Goal: Information Seeking & Learning: Learn about a topic

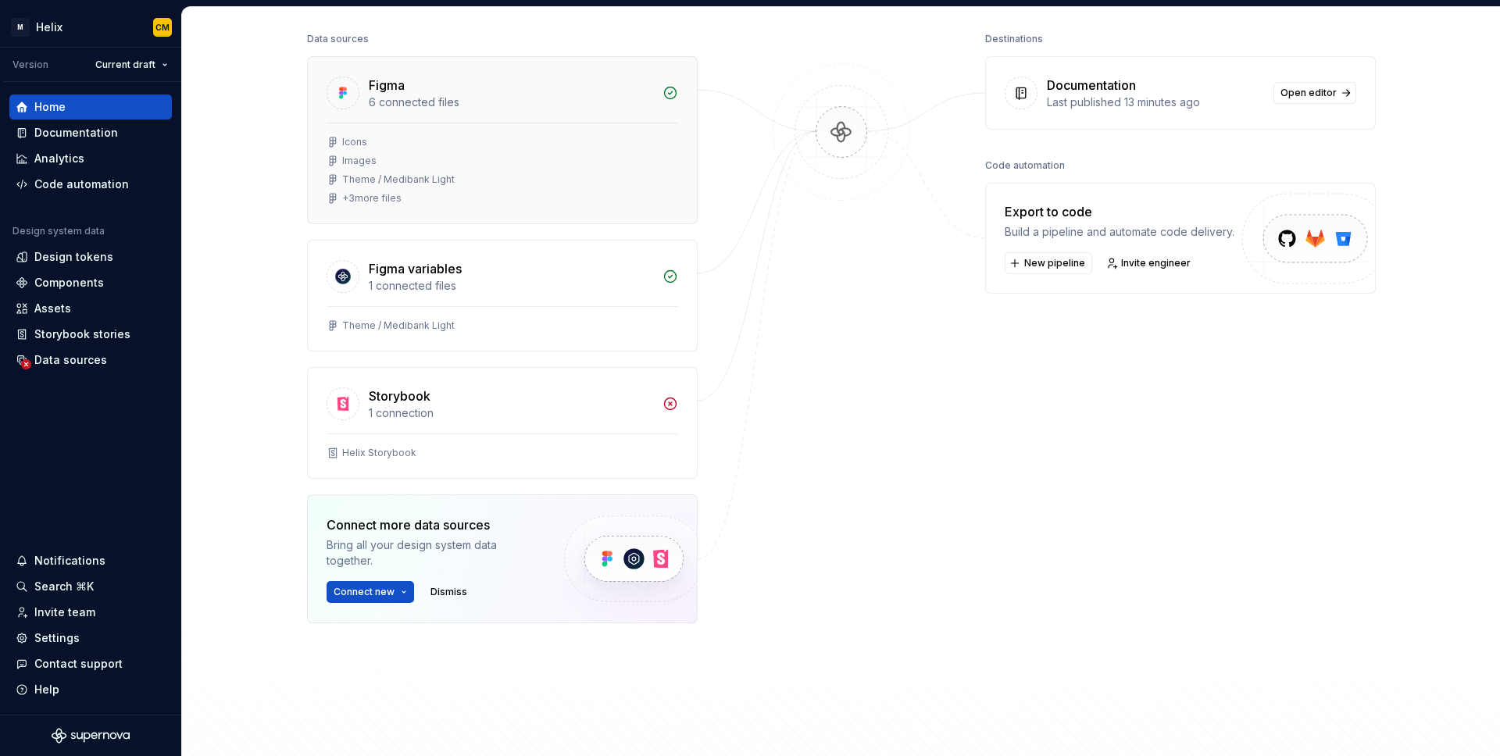
scroll to position [207, 0]
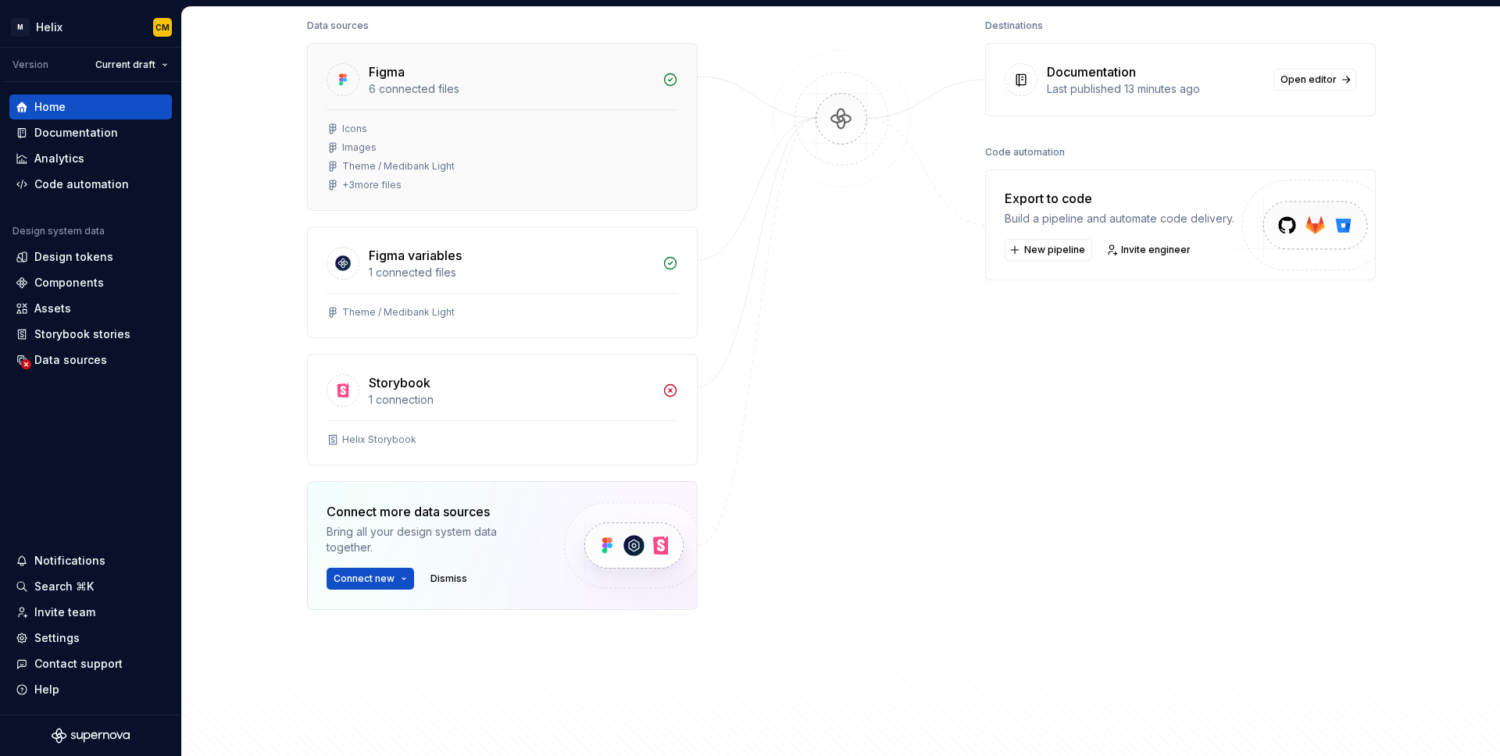
click at [394, 185] on div "+ 3 more files" at bounding box center [371, 185] width 59 height 12
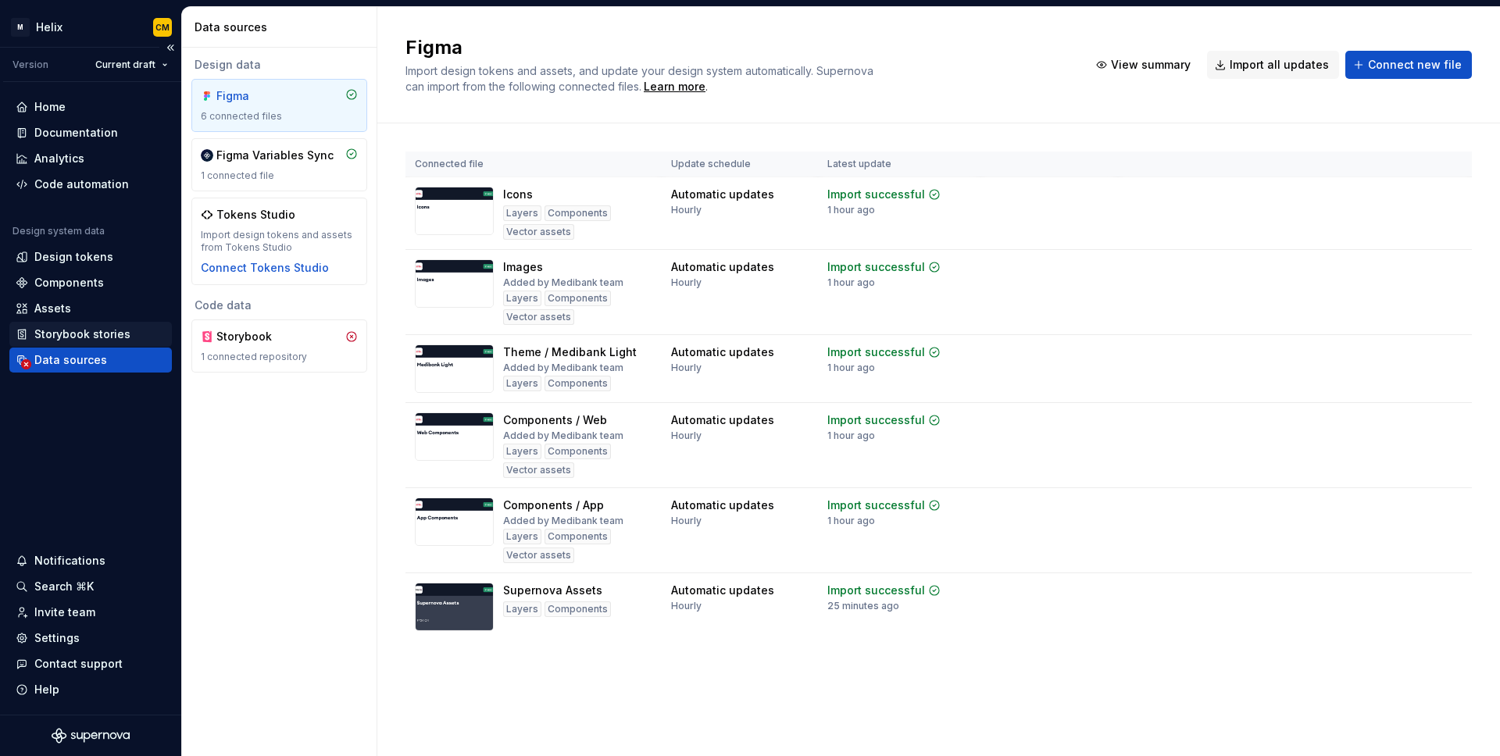
click at [141, 333] on div "Storybook stories" at bounding box center [91, 335] width 150 height 16
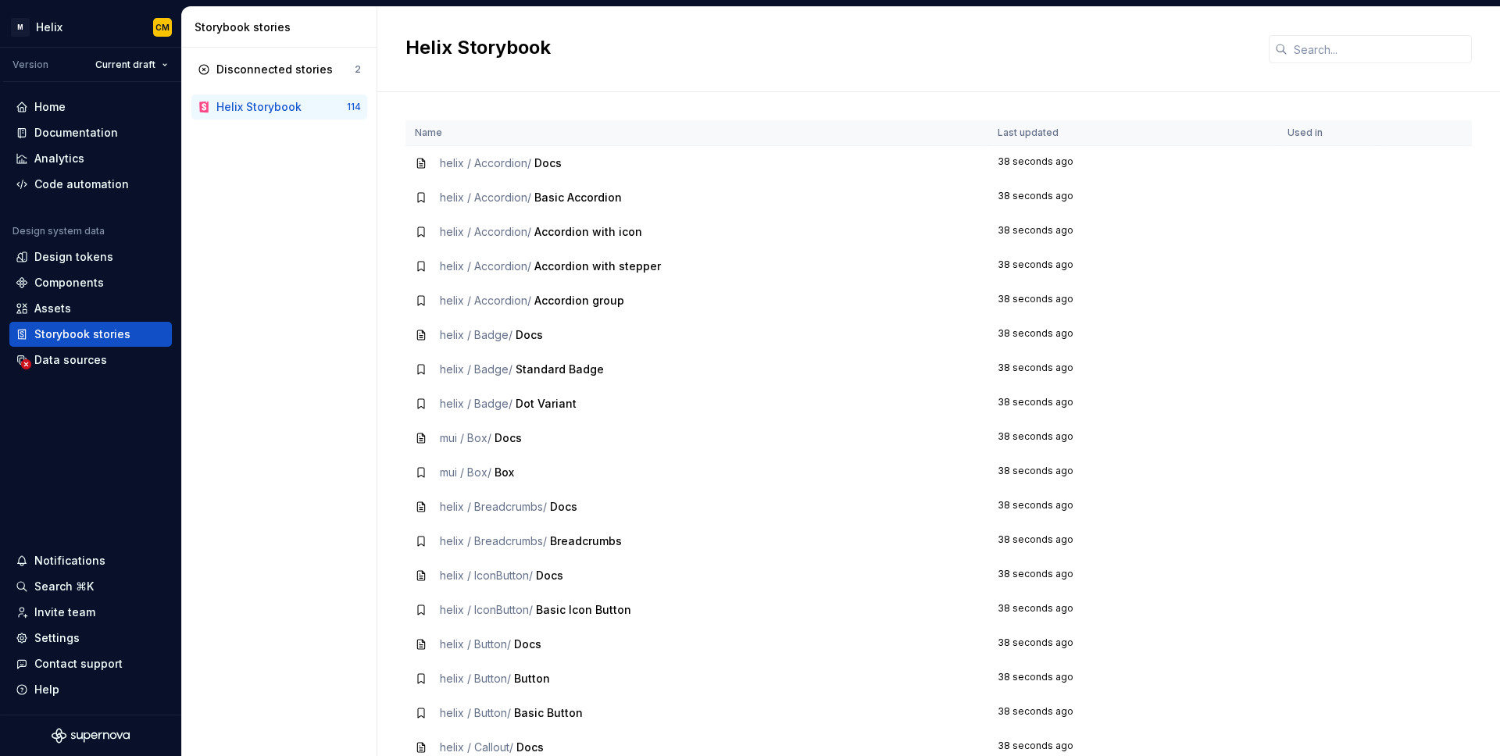
click at [559, 156] on span "Docs" at bounding box center [547, 162] width 27 height 13
click at [526, 170] on div "helix / Accordion / Docs" at bounding box center [501, 163] width 122 height 16
click at [1021, 166] on td "38 seconds ago" at bounding box center [1133, 163] width 291 height 35
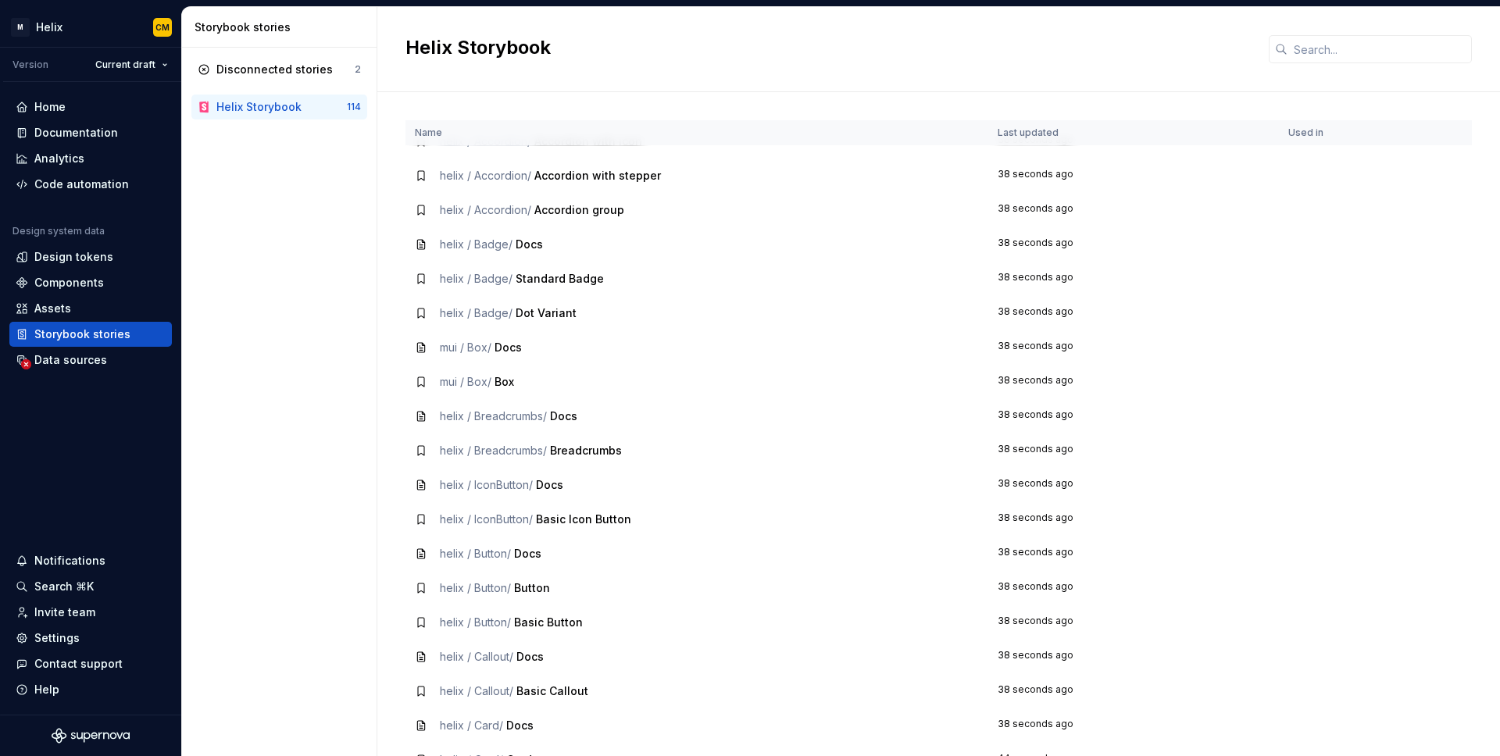
scroll to position [96, 0]
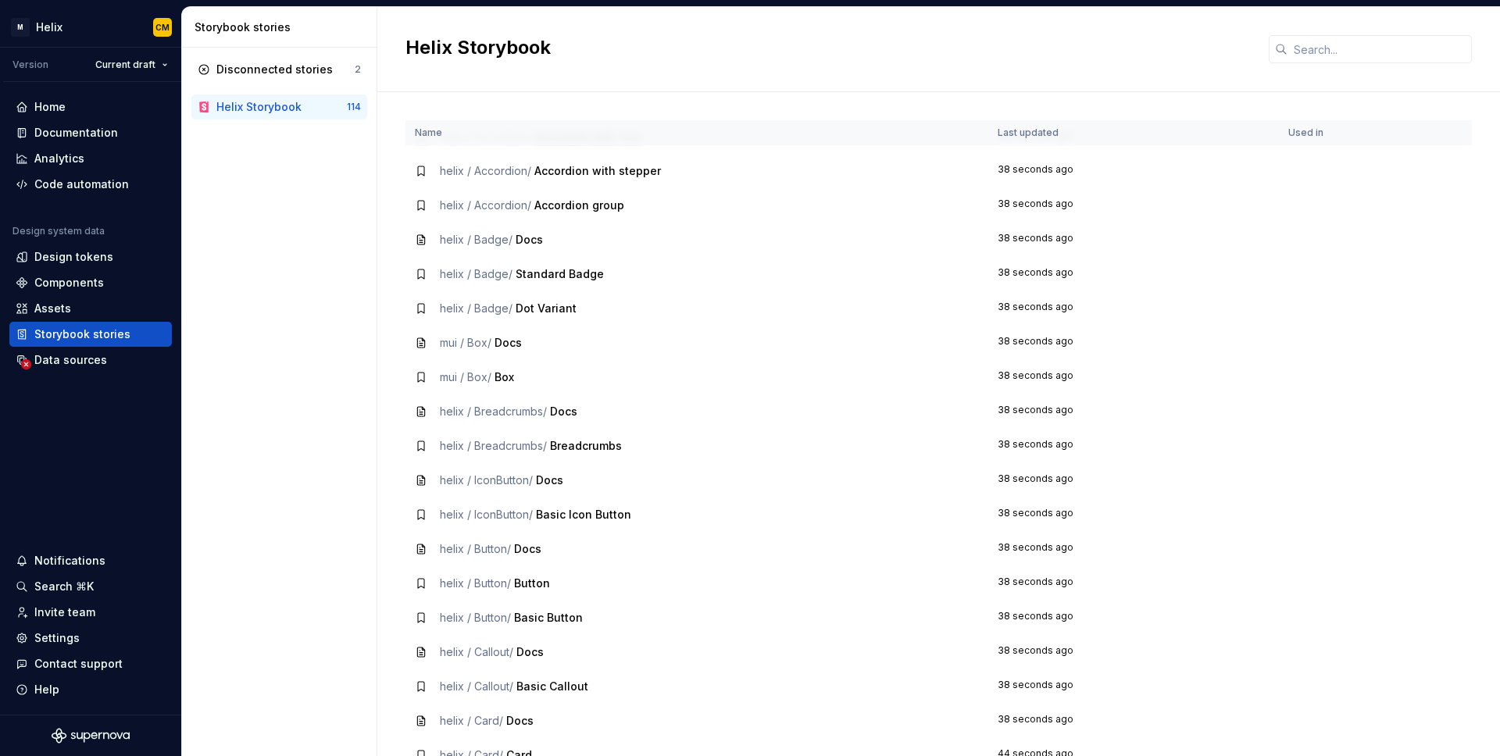
click at [504, 344] on span "Docs" at bounding box center [507, 342] width 27 height 13
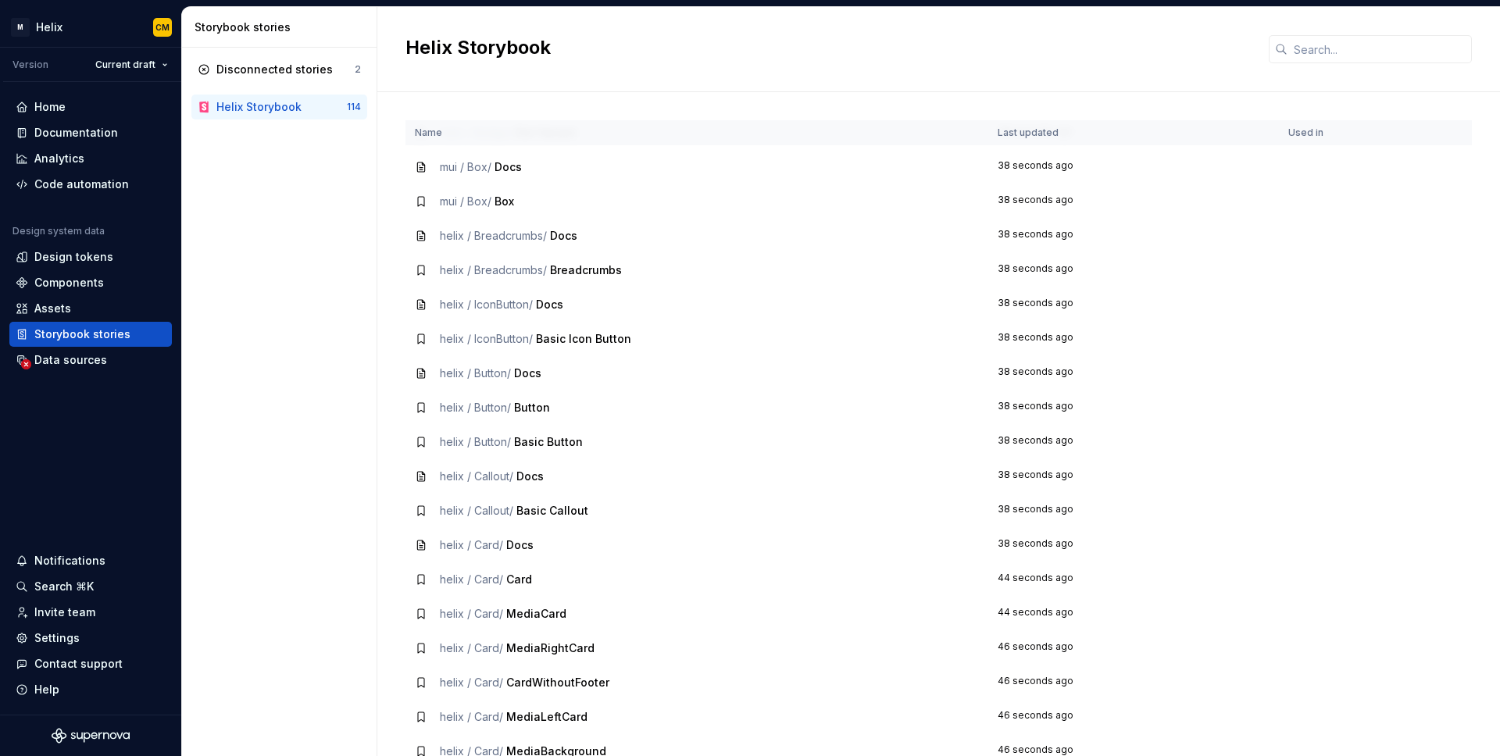
scroll to position [652, 0]
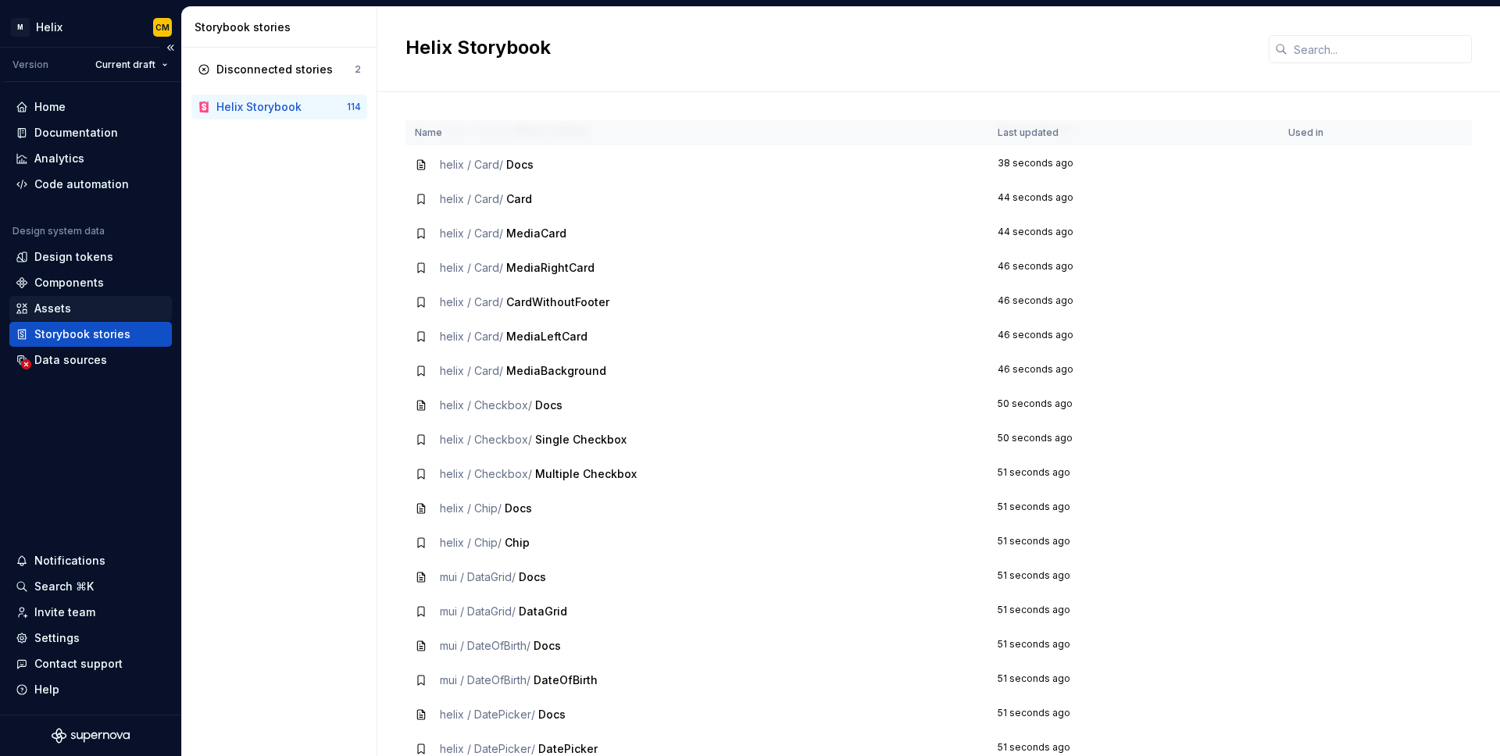
click at [63, 305] on div "Assets" at bounding box center [52, 309] width 37 height 16
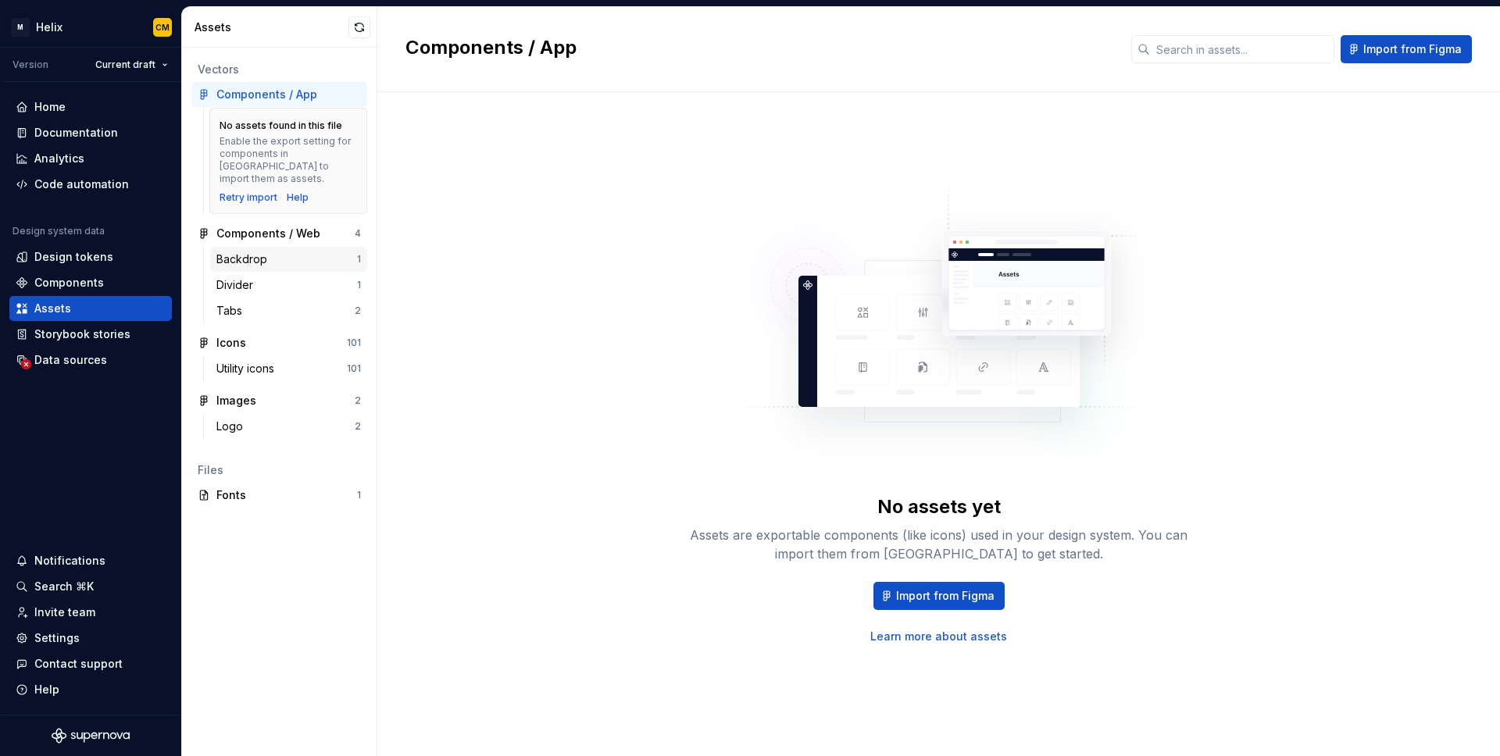
click at [257, 252] on div "Backdrop" at bounding box center [244, 260] width 57 height 16
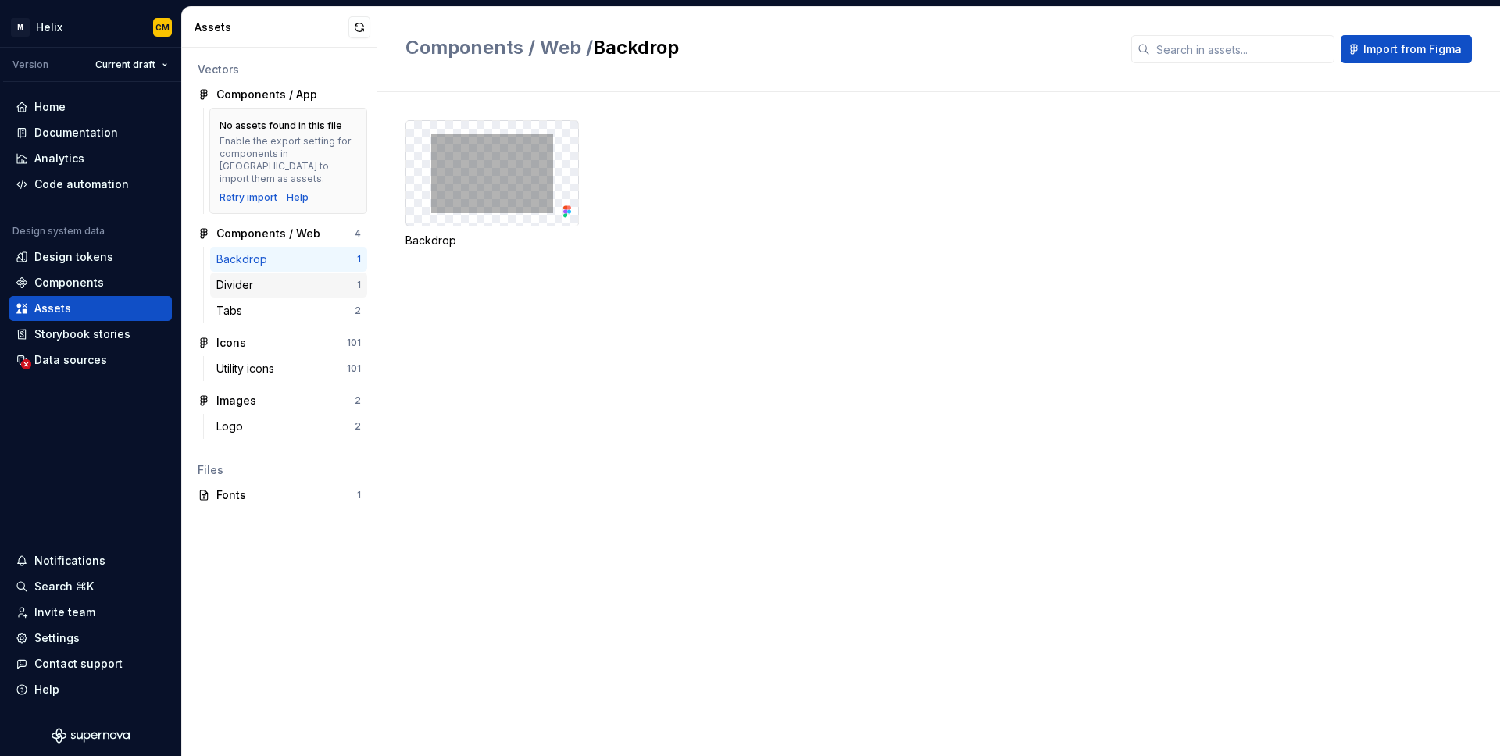
click at [258, 277] on div "Divider" at bounding box center [237, 285] width 43 height 16
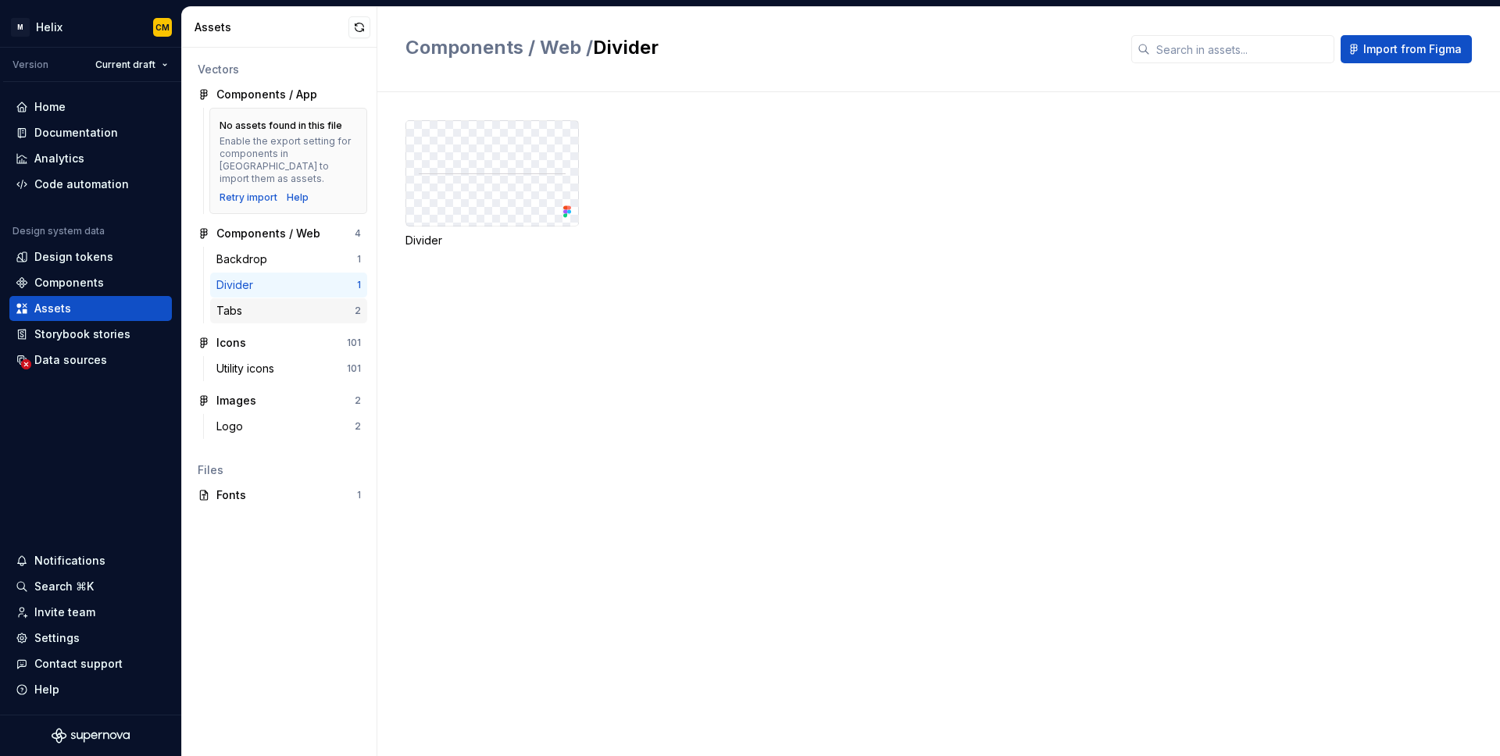
click at [248, 303] on div "Tabs" at bounding box center [285, 311] width 138 height 16
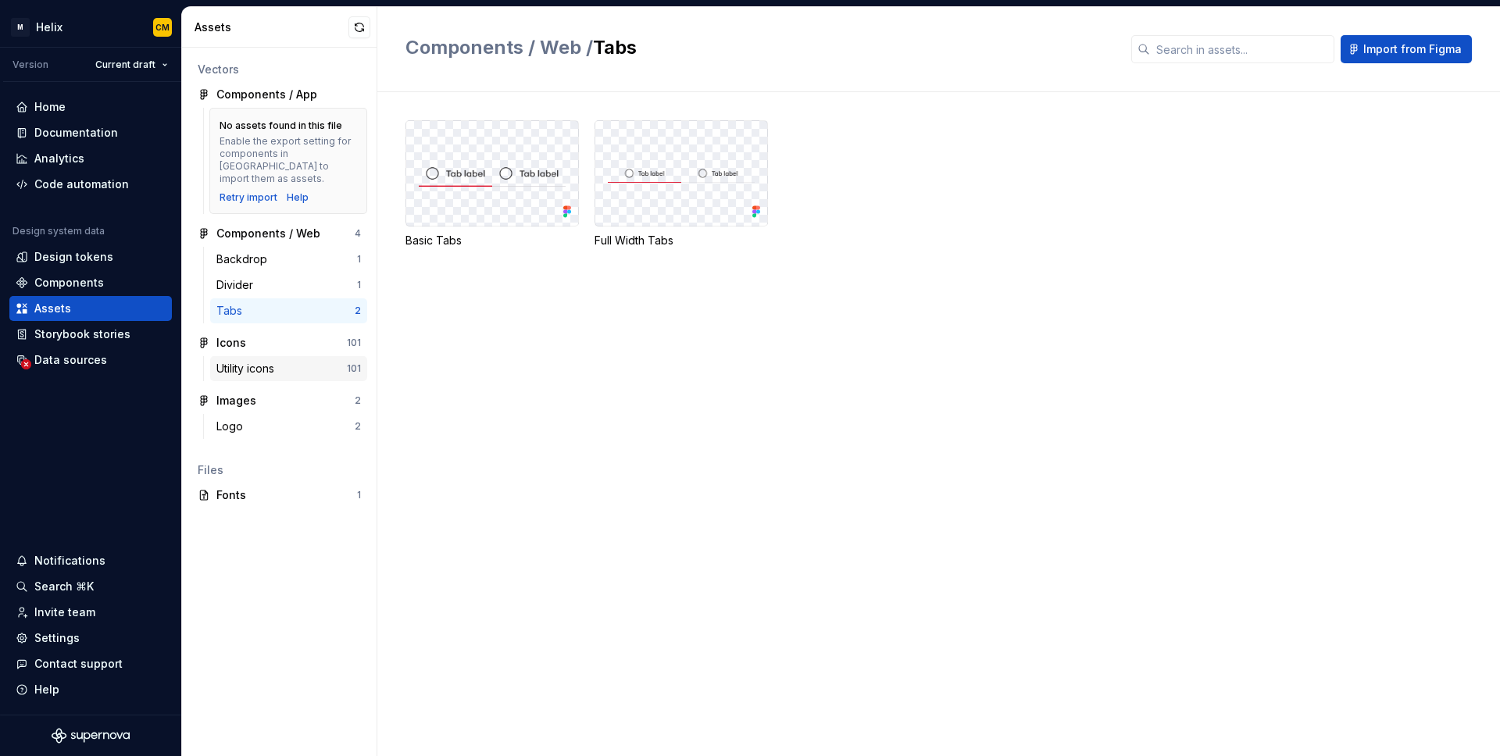
click at [250, 362] on div "Utility icons" at bounding box center [248, 369] width 64 height 16
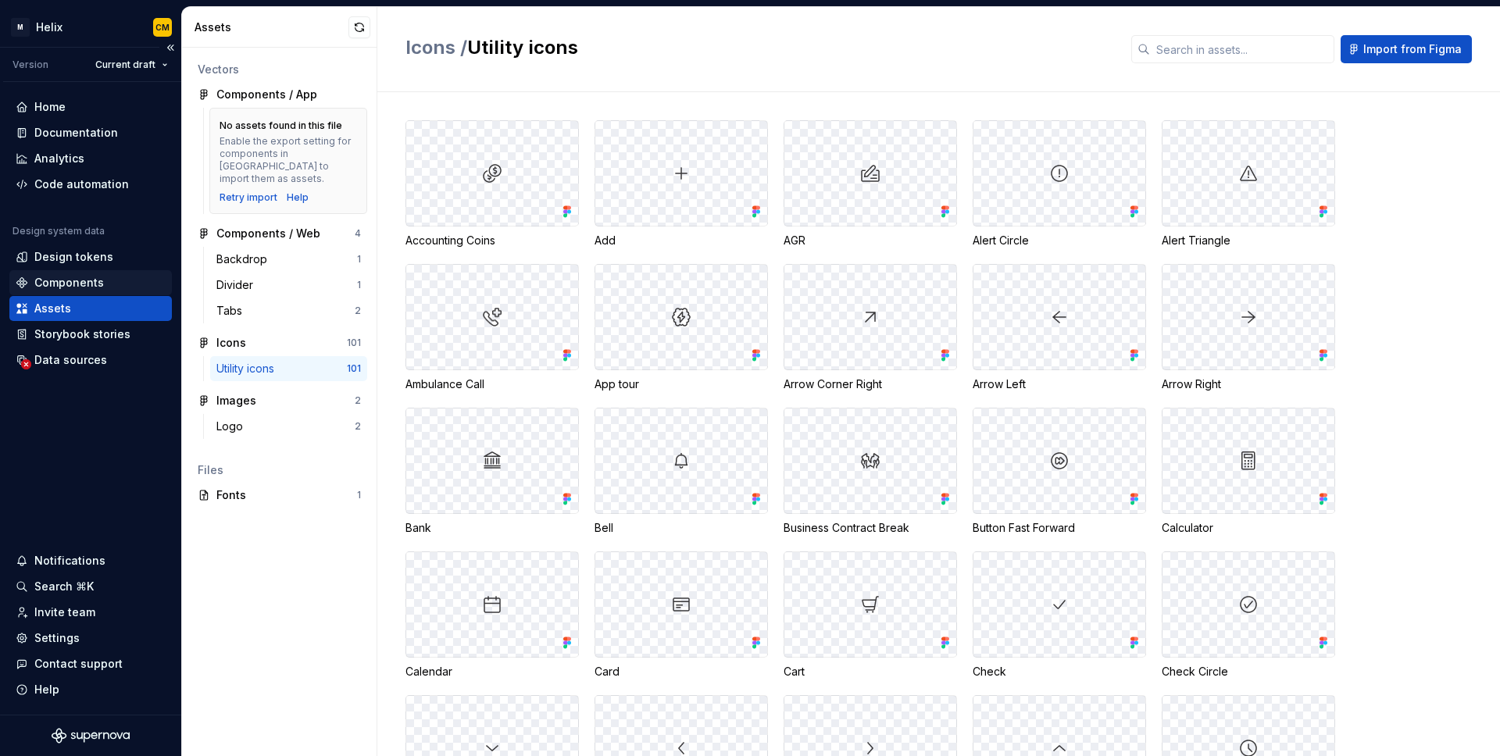
click at [67, 284] on div "Components" at bounding box center [69, 283] width 70 height 16
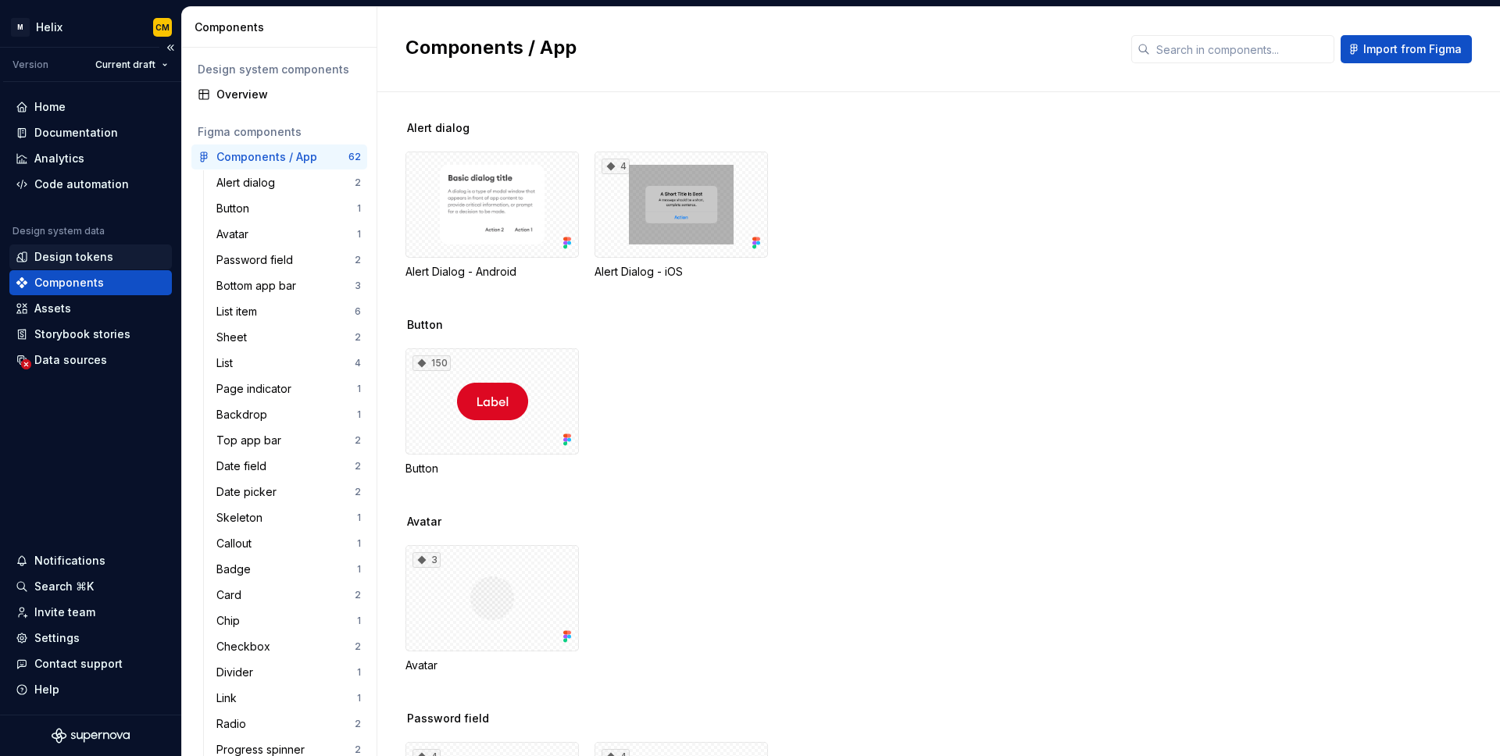
click at [73, 259] on div "Design tokens" at bounding box center [73, 257] width 79 height 16
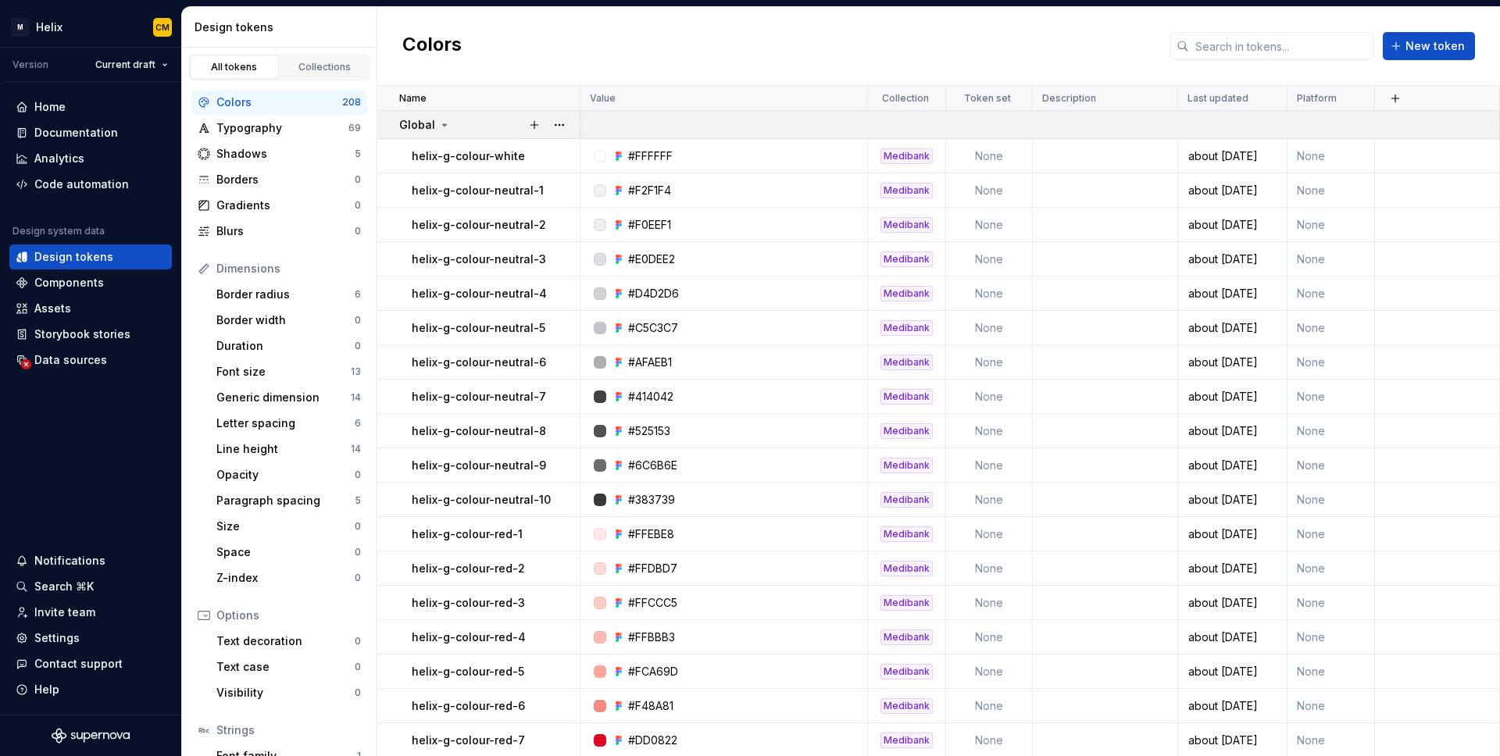
click at [443, 125] on icon at bounding box center [445, 125] width 4 height 2
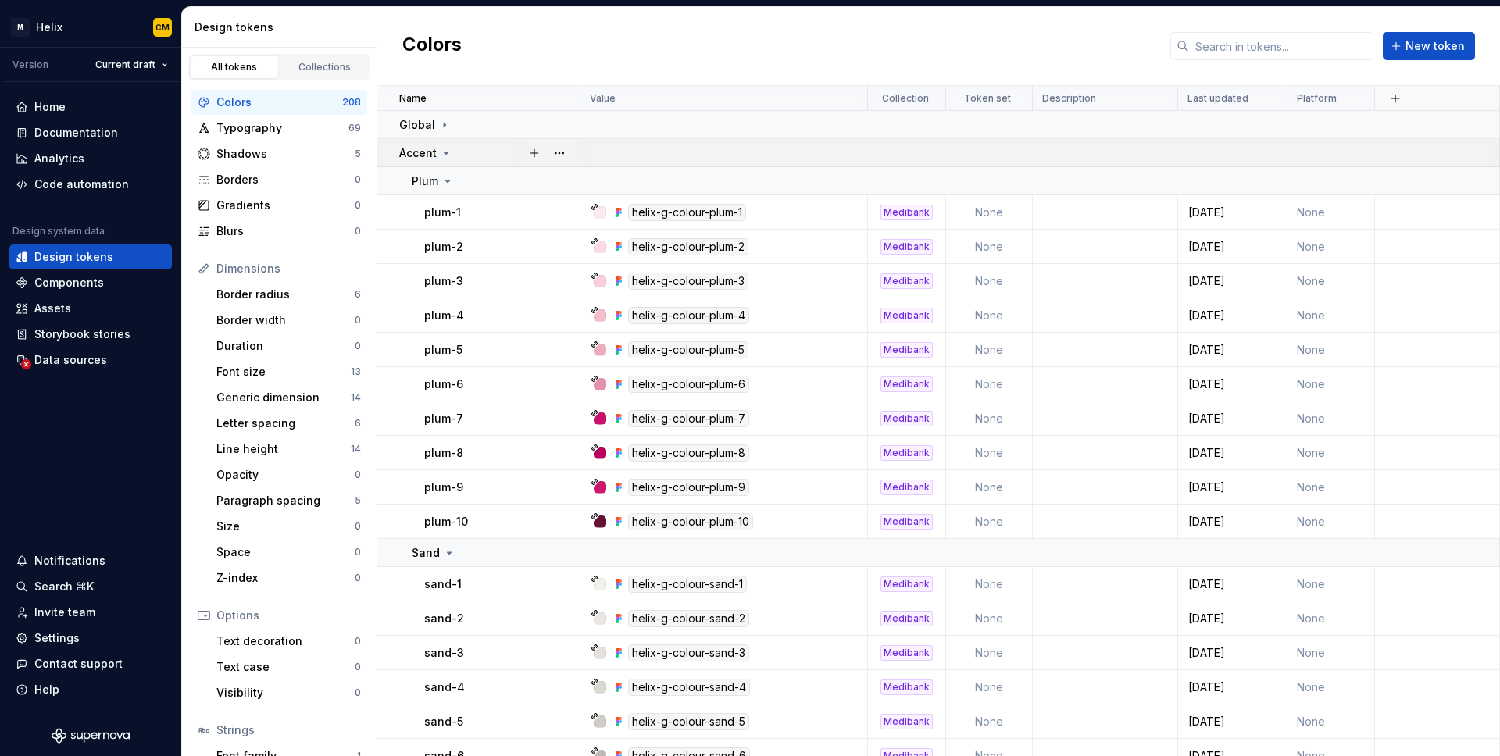
click at [444, 155] on icon at bounding box center [446, 153] width 12 height 12
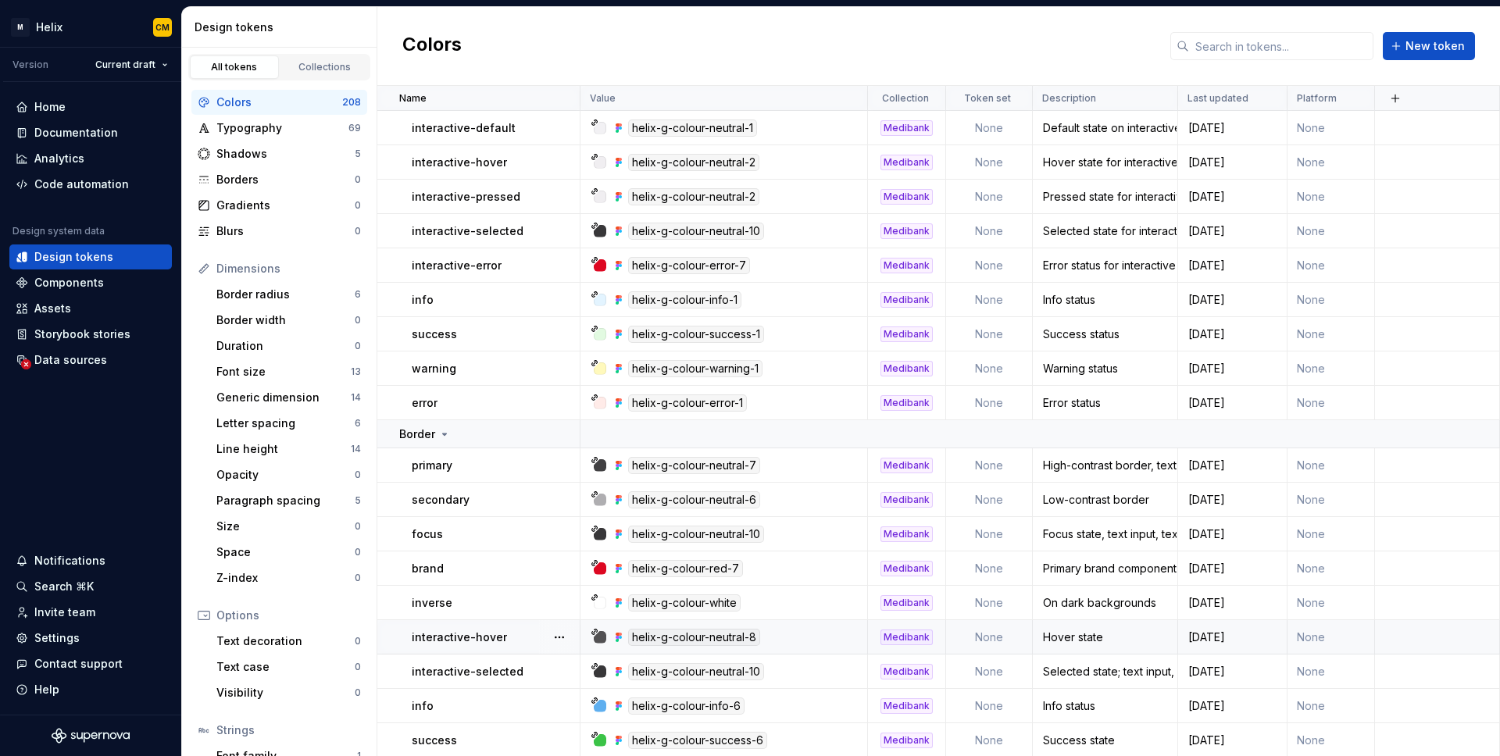
scroll to position [698, 0]
